Goal: Answer question/provide support

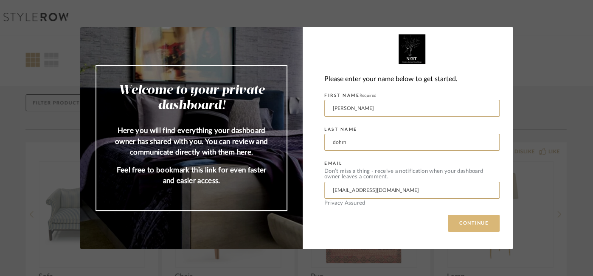
click at [476, 226] on button "CONTINUE" at bounding box center [473, 223] width 52 height 17
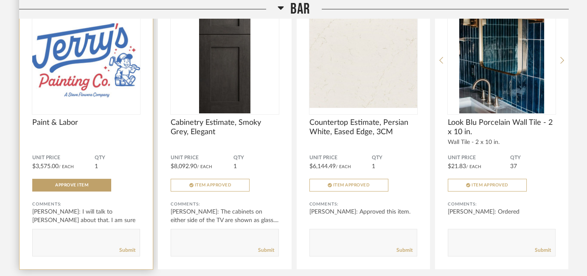
scroll to position [497, 0]
click at [92, 236] on textarea at bounding box center [86, 237] width 107 height 11
click at [65, 255] on div "DISLIKE LIKE Paint & Labor Unit Price $3,575.00 / Each QTY 1 Approve Item Comme…" at bounding box center [86, 129] width 133 height 280
click at [101, 232] on textarea at bounding box center [86, 237] width 107 height 11
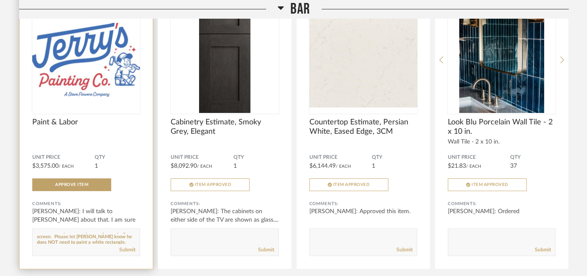
scroll to position [16, 0]
type textarea "The boys wanted the special screen paint which is comparable in price to just b…"
click at [129, 247] on link "Submit" at bounding box center [127, 249] width 16 height 7
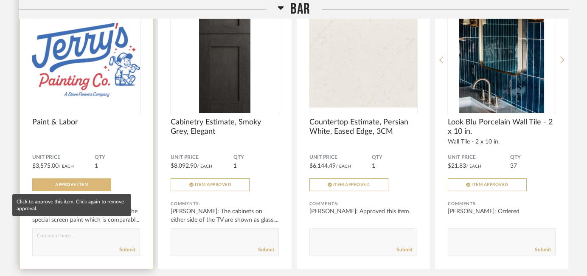
click at [79, 182] on span "Approve Item" at bounding box center [71, 184] width 33 height 4
